Goal: Consume media (video, audio)

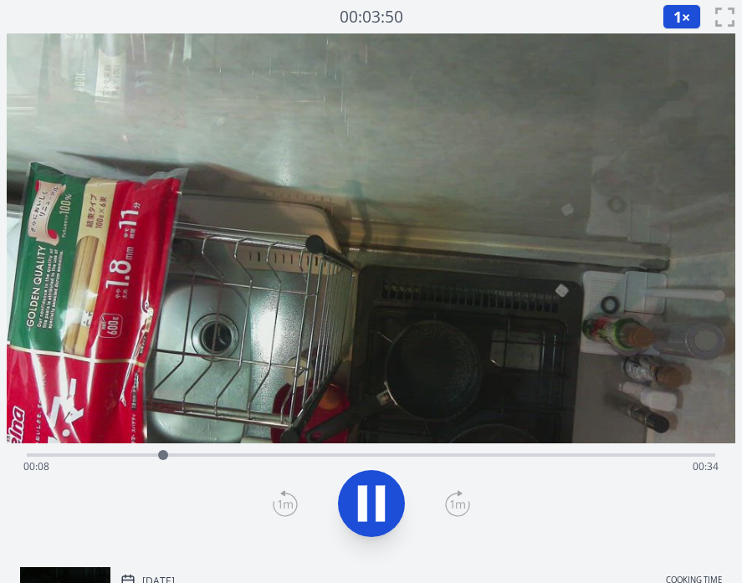
click at [362, 449] on div "Time elapsed: 00:08 Time remaining: 00:34" at bounding box center [371, 454] width 689 height 20
click at [453, 465] on div "Time elapsed: 00:20 Time remaining: 00:21" at bounding box center [371, 467] width 696 height 27
click at [502, 464] on div "Time elapsed: 00:26 Time remaining: 00:16" at bounding box center [371, 467] width 696 height 27
click at [367, 501] on icon at bounding box center [371, 503] width 47 height 47
drag, startPoint x: 557, startPoint y: 454, endPoint x: 530, endPoint y: 454, distance: 26.8
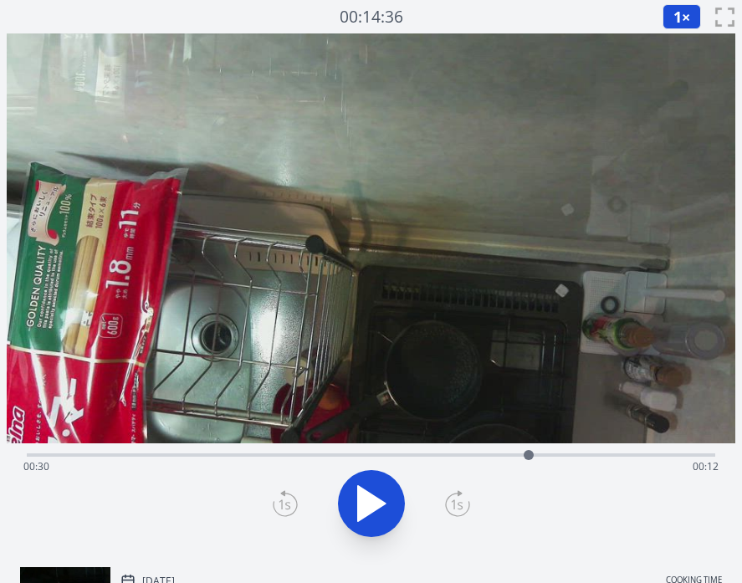
click at [530, 454] on div at bounding box center [529, 455] width 10 height 10
click at [382, 505] on icon at bounding box center [372, 503] width 28 height 35
click at [572, 454] on div "Time elapsed: 00:34 Time remaining: 00:07" at bounding box center [371, 467] width 696 height 27
click at [536, 456] on div "Time elapsed: 00:33 Time remaining: 00:09" at bounding box center [371, 467] width 696 height 27
click at [549, 455] on div "Time elapsed: 00:34 Time remaining: 00:08" at bounding box center [371, 467] width 696 height 27
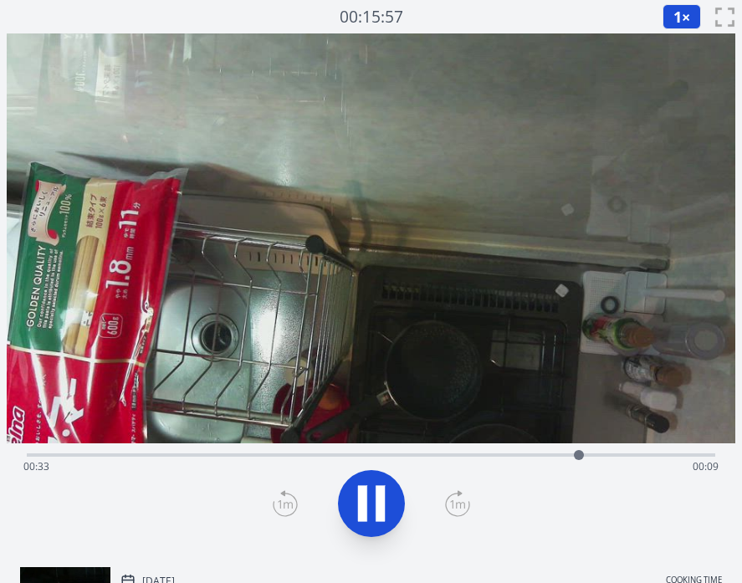
click at [539, 454] on div "Time elapsed: 00:33 Time remaining: 00:09" at bounding box center [371, 467] width 696 height 27
click at [533, 454] on div "Time elapsed: 00:32 Time remaining: 00:09" at bounding box center [371, 467] width 696 height 27
click at [533, 454] on div "Time elapsed: 00:31 Time remaining: 00:10" at bounding box center [371, 467] width 696 height 27
click at [520, 455] on div "Time elapsed: 00:31 Time remaining: 00:10" at bounding box center [371, 467] width 696 height 27
click at [507, 455] on div "Time elapsed: 00:32 Time remaining: 00:09" at bounding box center [371, 467] width 696 height 27
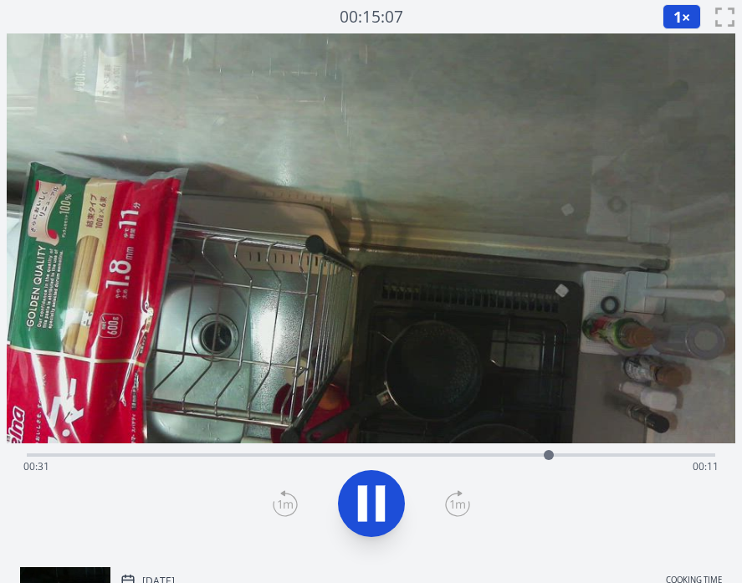
click at [502, 454] on div "Time elapsed: 00:31 Time remaining: 00:11" at bounding box center [371, 467] width 696 height 27
click at [375, 483] on icon at bounding box center [371, 503] width 47 height 47
click at [680, 18] on span "1" at bounding box center [678, 17] width 8 height 20
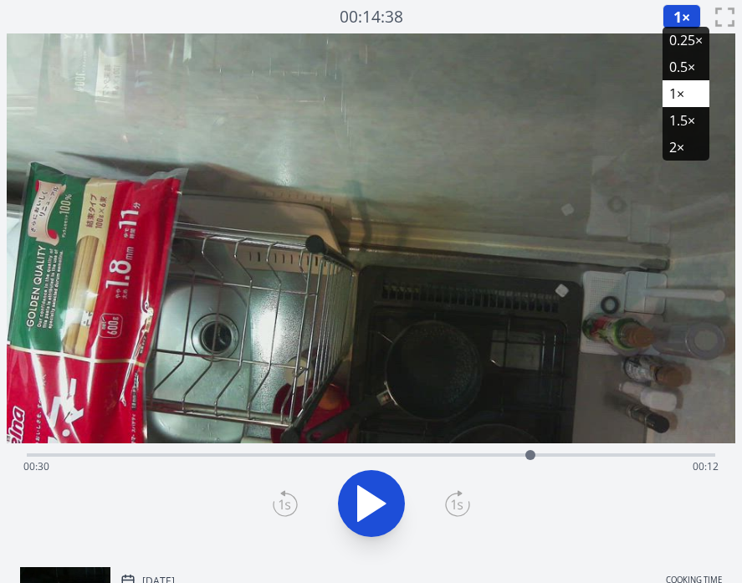
click at [680, 37] on li "0.25×" at bounding box center [686, 40] width 47 height 27
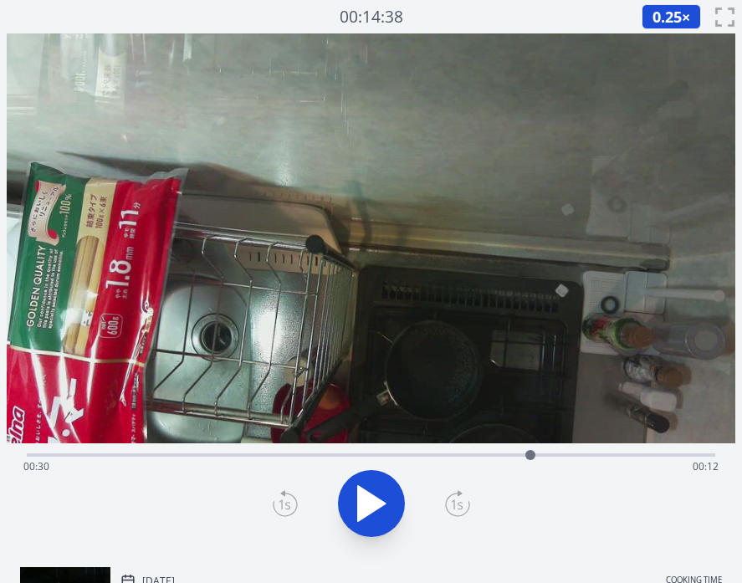
click at [368, 504] on icon at bounding box center [372, 503] width 28 height 35
drag, startPoint x: 531, startPoint y: 455, endPoint x: 461, endPoint y: 455, distance: 70.3
click at [461, 455] on div at bounding box center [461, 455] width 10 height 10
click at [495, 453] on div "Time elapsed: 00:27 Time remaining: 00:15" at bounding box center [371, 454] width 689 height 20
click at [382, 505] on icon at bounding box center [380, 504] width 9 height 36
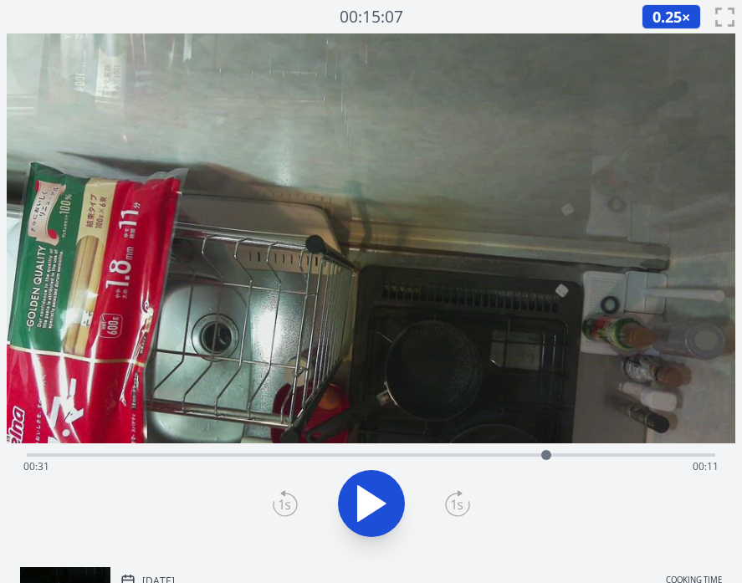
click at [566, 455] on div "Time elapsed: 00:31 Time remaining: 00:11" at bounding box center [371, 467] width 696 height 27
click at [382, 493] on icon at bounding box center [371, 503] width 47 height 47
click at [382, 494] on icon at bounding box center [380, 504] width 9 height 36
click at [596, 452] on div "Time elapsed: 00:36 Time remaining: 00:05" at bounding box center [371, 454] width 689 height 20
click at [368, 503] on icon at bounding box center [371, 503] width 47 height 47
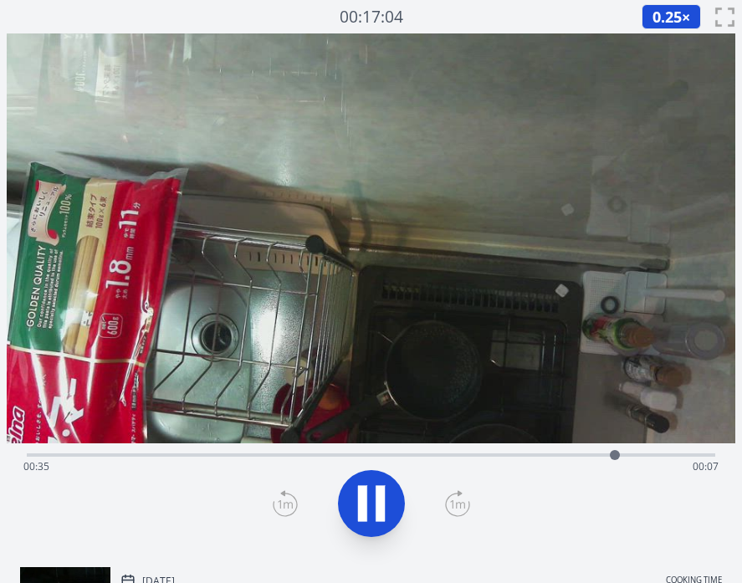
click at [339, 454] on div "Time elapsed: 00:35 Time remaining: 00:07" at bounding box center [371, 467] width 696 height 27
click at [377, 454] on div "Time elapsed: 00:19 Time remaining: 00:23" at bounding box center [371, 467] width 696 height 27
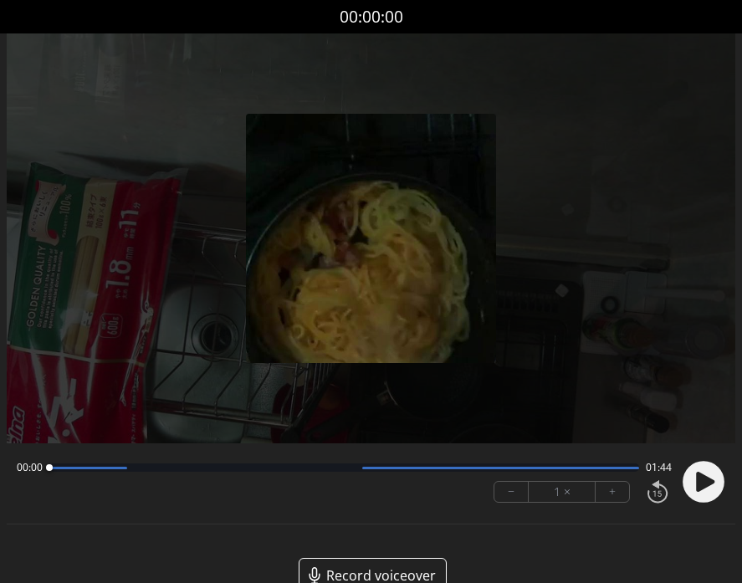
click at [700, 473] on icon at bounding box center [705, 482] width 18 height 20
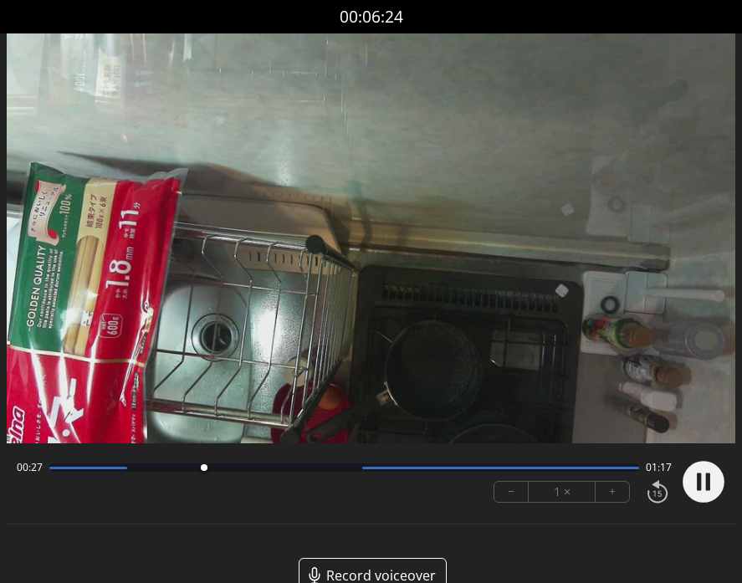
click at [223, 470] on div at bounding box center [344, 468] width 590 height 8
click at [711, 482] on circle at bounding box center [704, 482] width 42 height 42
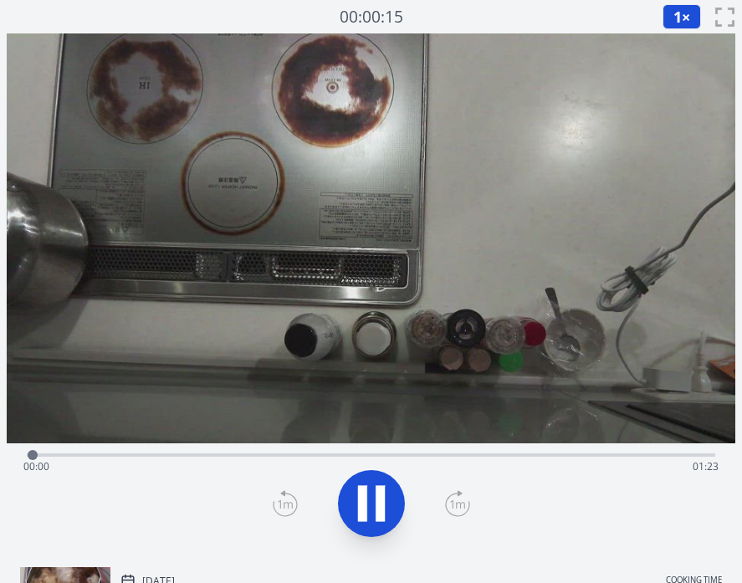
click at [275, 458] on div "Time elapsed: 00:00 Time remaining: 01:23" at bounding box center [371, 467] width 696 height 27
click at [346, 454] on div "Time elapsed: 00:31 Time remaining: 00:51" at bounding box center [371, 467] width 696 height 27
click at [170, 453] on div "Time elapsed: 00:39 Time remaining: 00:43" at bounding box center [371, 454] width 689 height 20
click at [106, 454] on div "Time elapsed: 00:18 Time remaining: 01:04" at bounding box center [371, 467] width 696 height 27
click at [155, 456] on div "Time elapsed: 00:10 Time remaining: 01:12" at bounding box center [371, 467] width 696 height 27
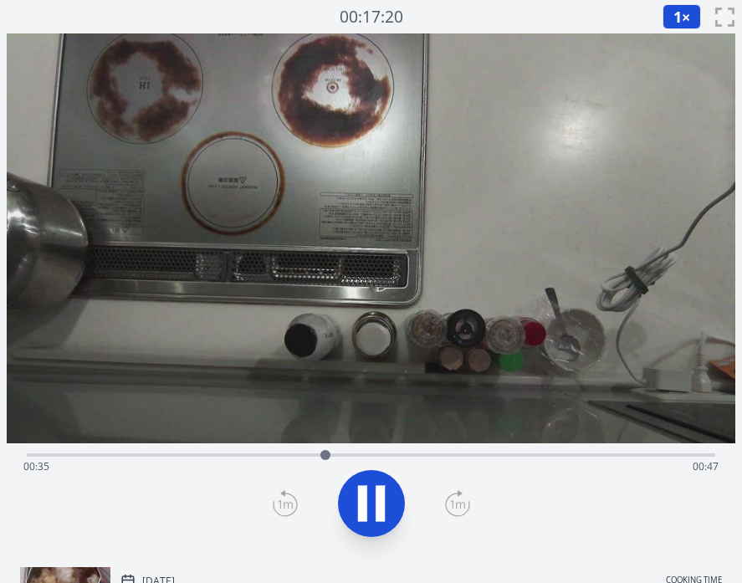
click at [355, 455] on div "Time elapsed: 00:35 Time remaining: 00:47" at bounding box center [371, 467] width 696 height 27
click at [465, 455] on div "Time elapsed: 00:39 Time remaining: 00:43" at bounding box center [371, 467] width 696 height 27
click at [531, 460] on div "Time elapsed: 00:54 Time remaining: 00:28" at bounding box center [371, 467] width 696 height 27
click at [589, 452] on div "Time elapsed: 01:00 Time remaining: 00:22" at bounding box center [371, 454] width 689 height 20
click at [651, 449] on div "Time elapsed: 01:08 Time remaining: 00:15" at bounding box center [371, 454] width 689 height 20
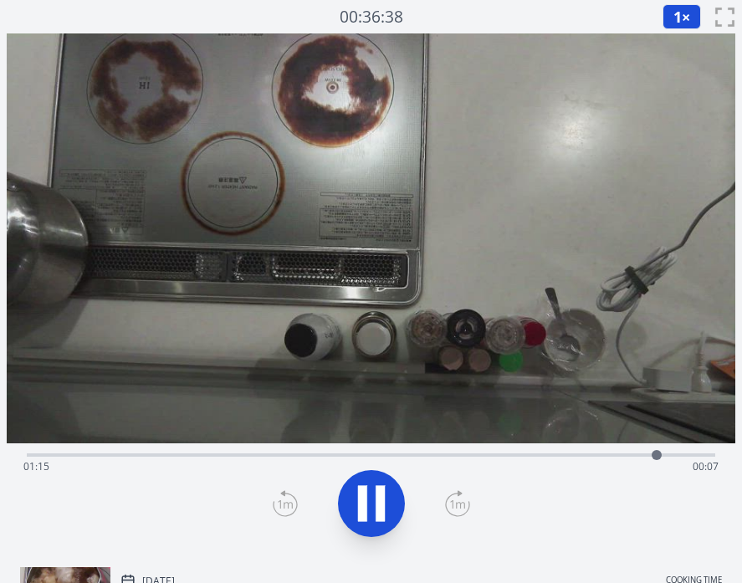
click at [372, 492] on icon at bounding box center [371, 503] width 47 height 47
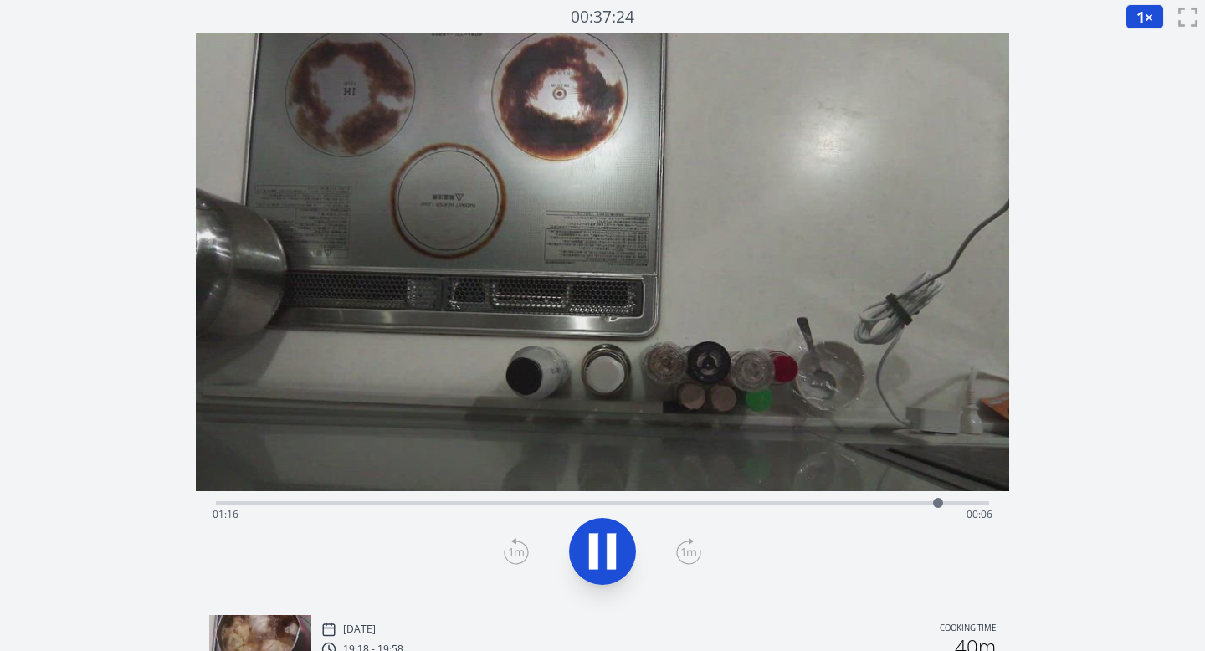
click at [652, 501] on div "Time elapsed: 01:16 Time remaining: 00:06" at bounding box center [603, 514] width 781 height 27
click at [603, 508] on div "Time elapsed: 00:46 Time remaining: 00:36" at bounding box center [603, 514] width 781 height 27
click at [506, 516] on div "Time elapsed: 00:41 Time remaining: 00:41" at bounding box center [603, 514] width 781 height 27
click at [485, 516] on div "Time elapsed: 00:31 Time remaining: 00:51" at bounding box center [603, 514] width 781 height 27
click at [611, 540] on icon at bounding box center [611, 552] width 9 height 36
